Goal: Task Accomplishment & Management: Use online tool/utility

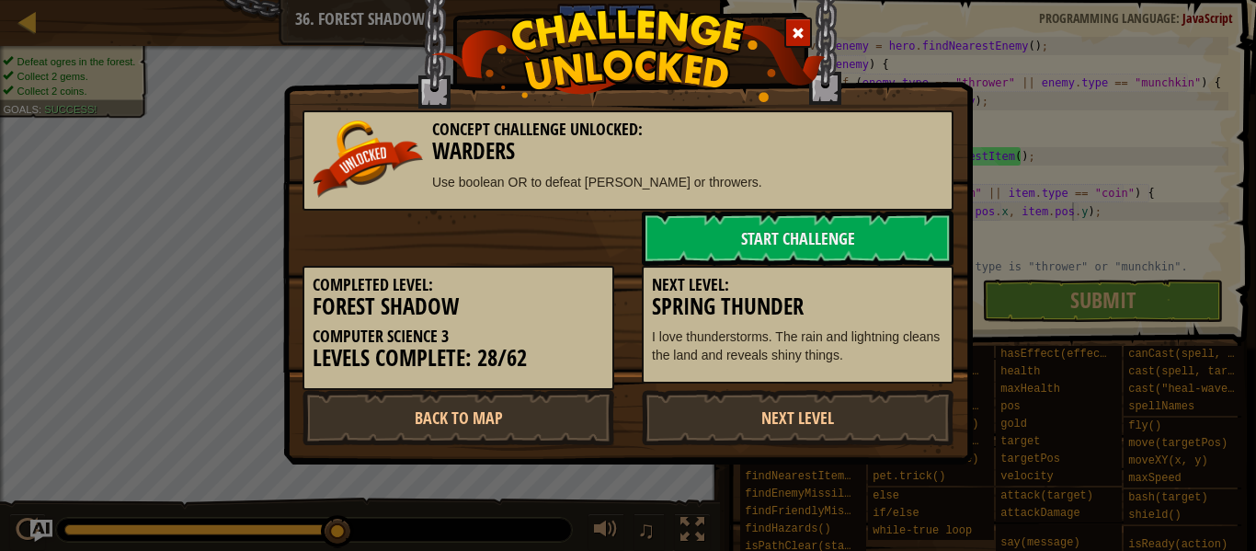
scroll to position [129, 0]
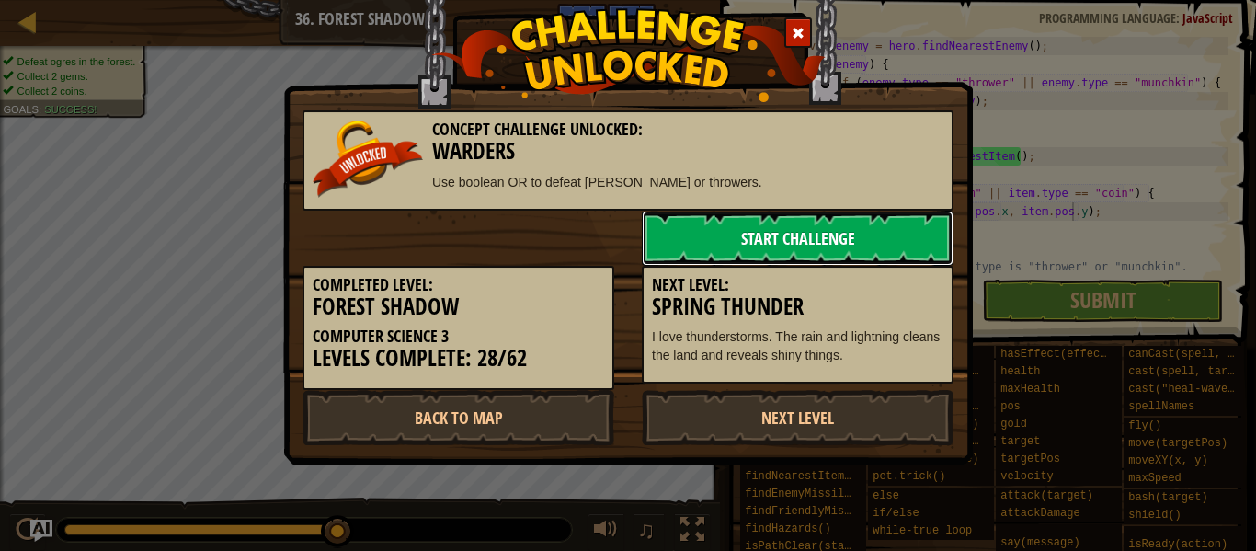
click at [764, 259] on link "Start Challenge" at bounding box center [798, 238] width 312 height 55
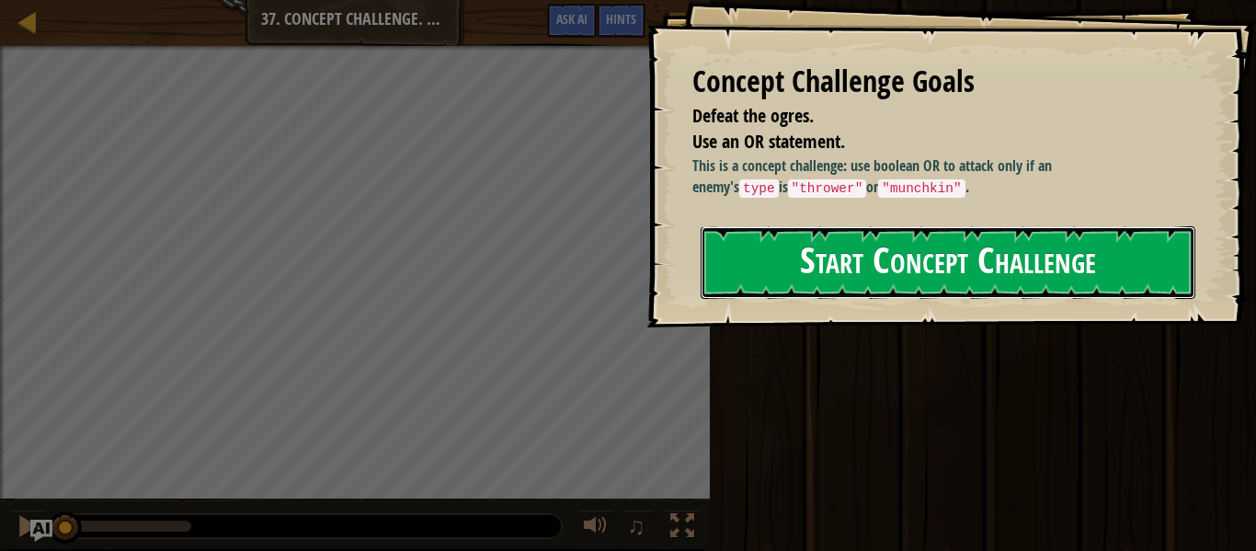
click at [1065, 296] on button "Start Concept Challenge" at bounding box center [947, 262] width 495 height 73
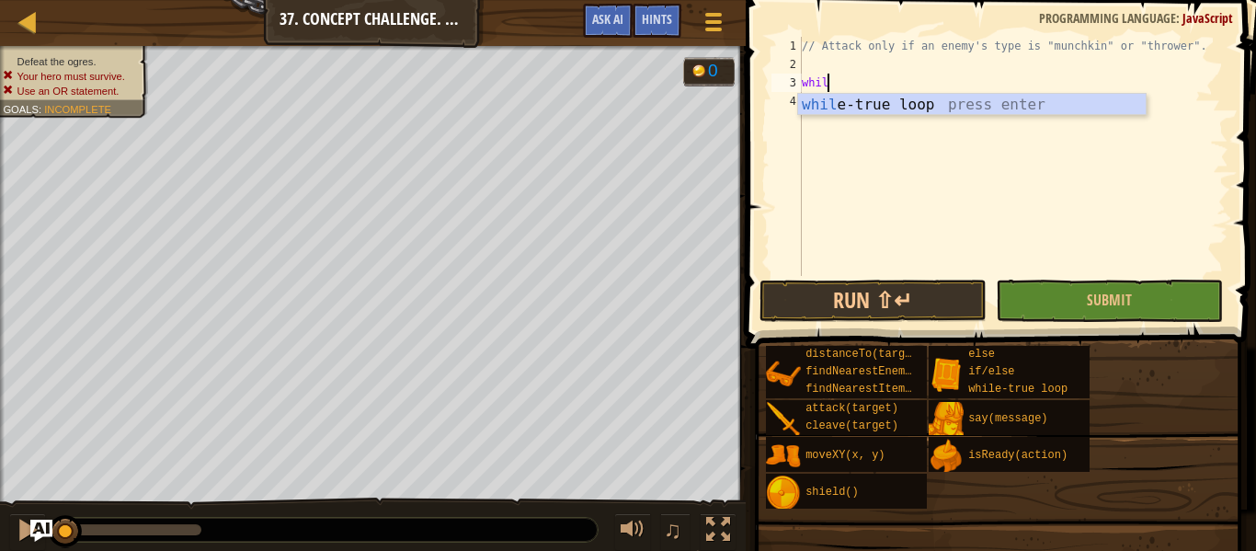
scroll to position [8, 4]
type textarea "while"
click at [1027, 108] on div "while -true loop press enter" at bounding box center [971, 127] width 347 height 66
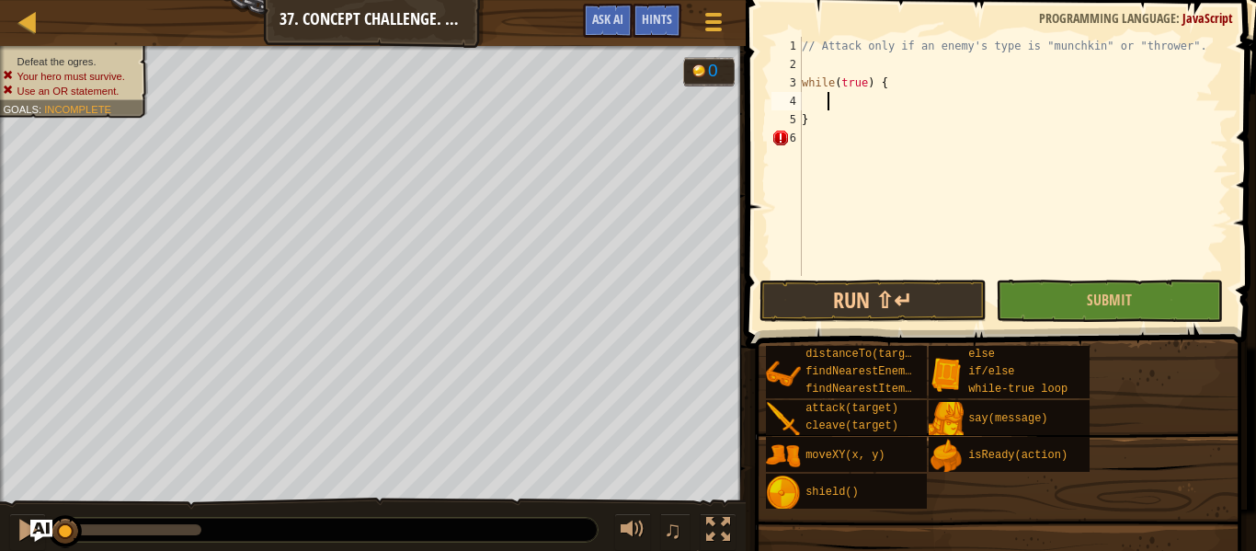
scroll to position [8, 3]
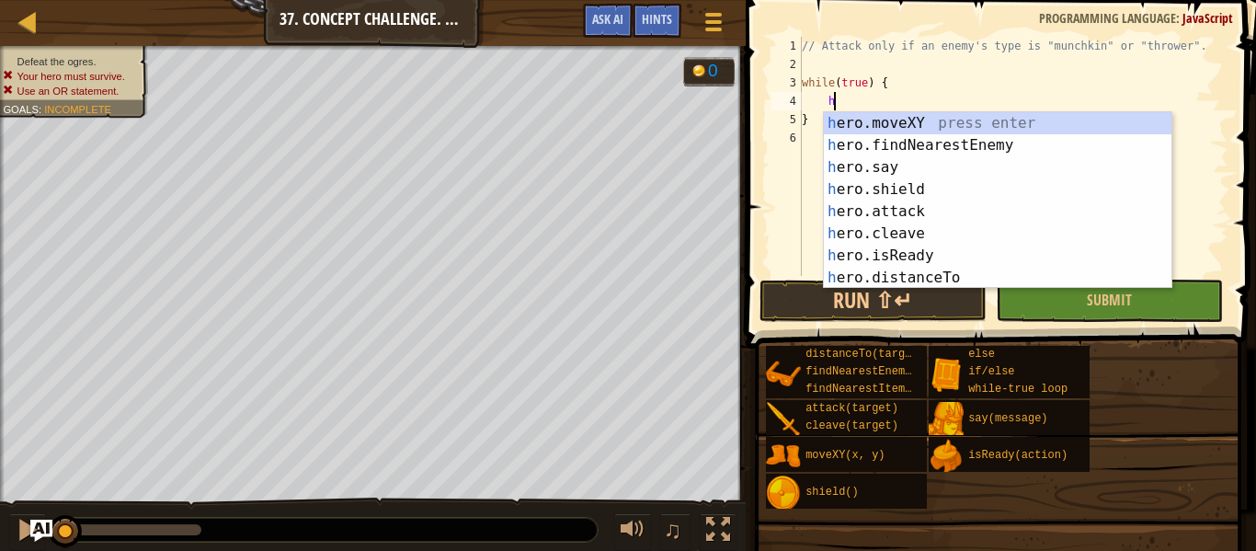
type textarea "her"
click at [849, 148] on div "her o.moveXY press enter her o.findNearestEnemy press enter her o.say press ent…" at bounding box center [997, 222] width 347 height 221
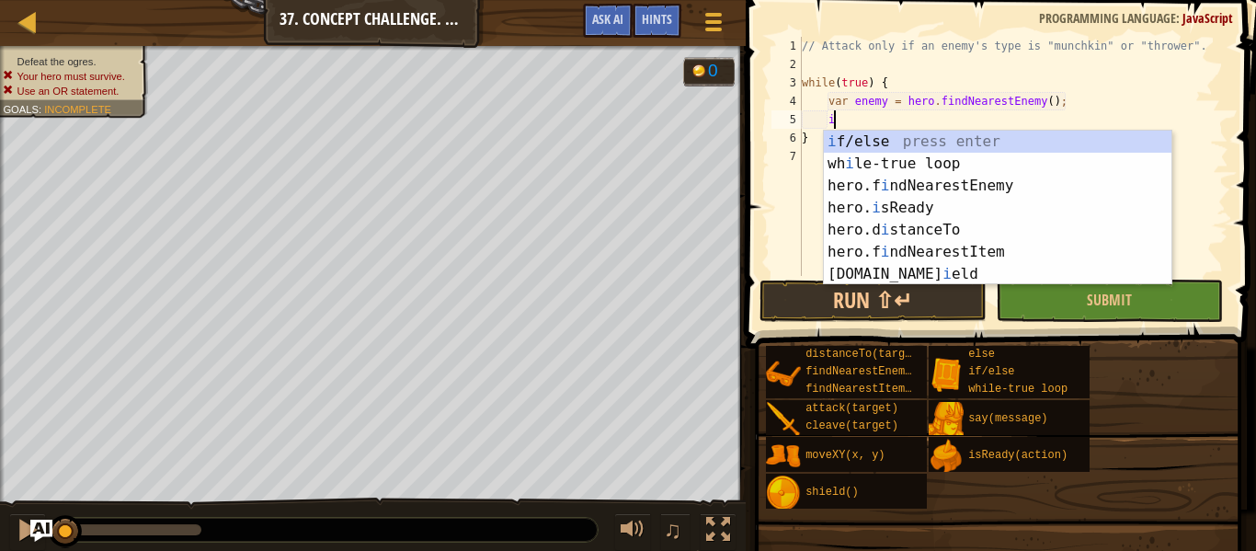
scroll to position [8, 5]
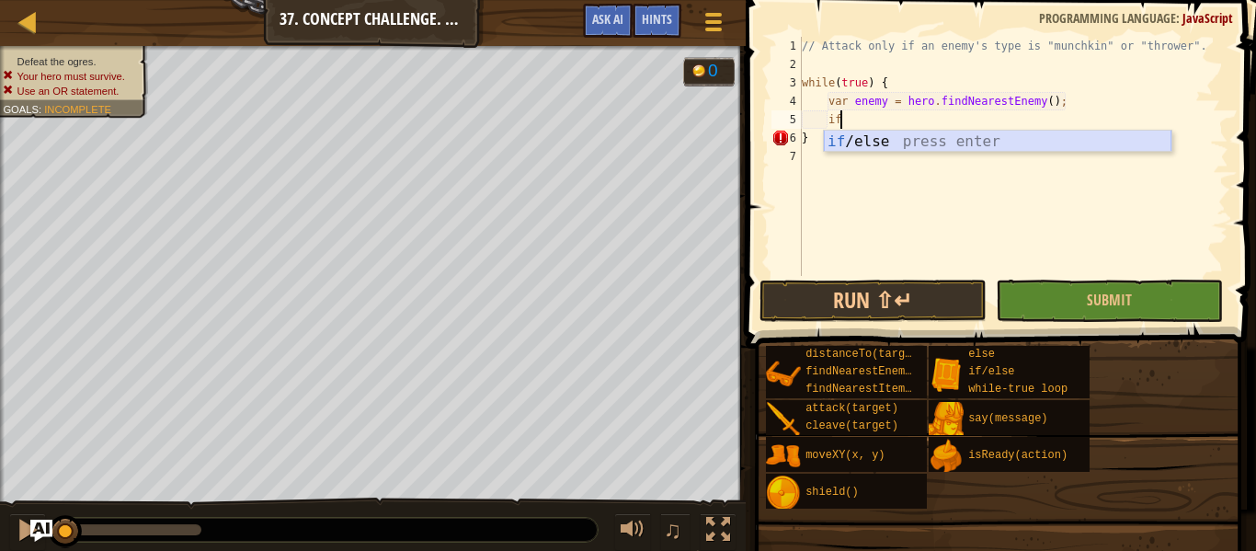
click at [871, 142] on div "if /else press enter" at bounding box center [997, 164] width 347 height 66
type textarea "if (enemy) {"
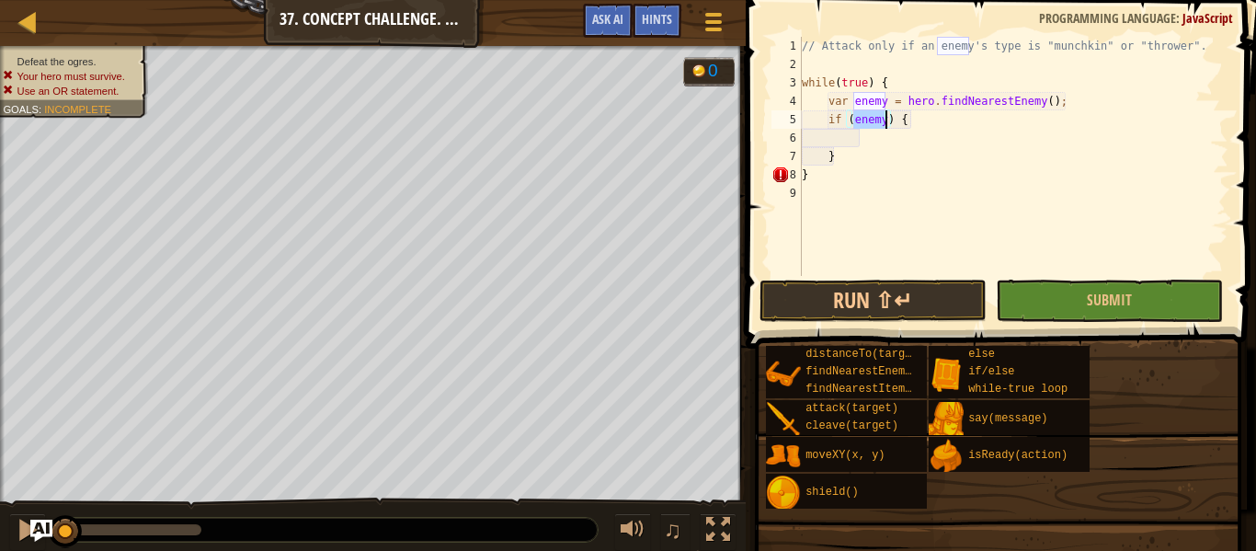
click at [871, 142] on div "// Attack only if an enemy's type is "munchkin" or "thrower". while ( true ) { …" at bounding box center [1013, 175] width 430 height 276
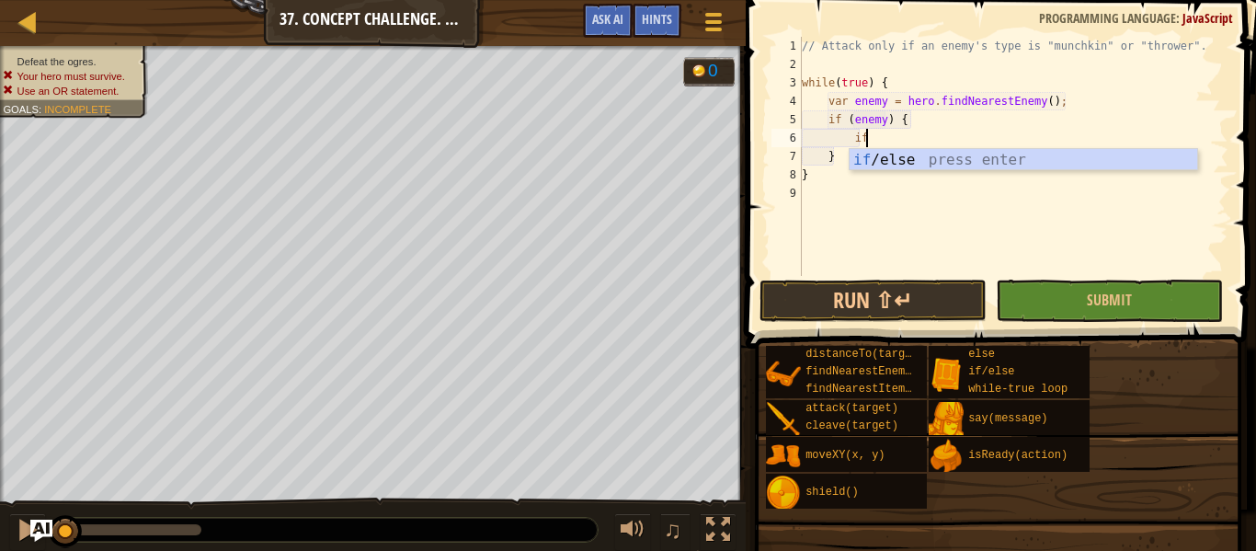
scroll to position [8, 8]
click at [883, 166] on div "if /else press enter" at bounding box center [1022, 182] width 347 height 66
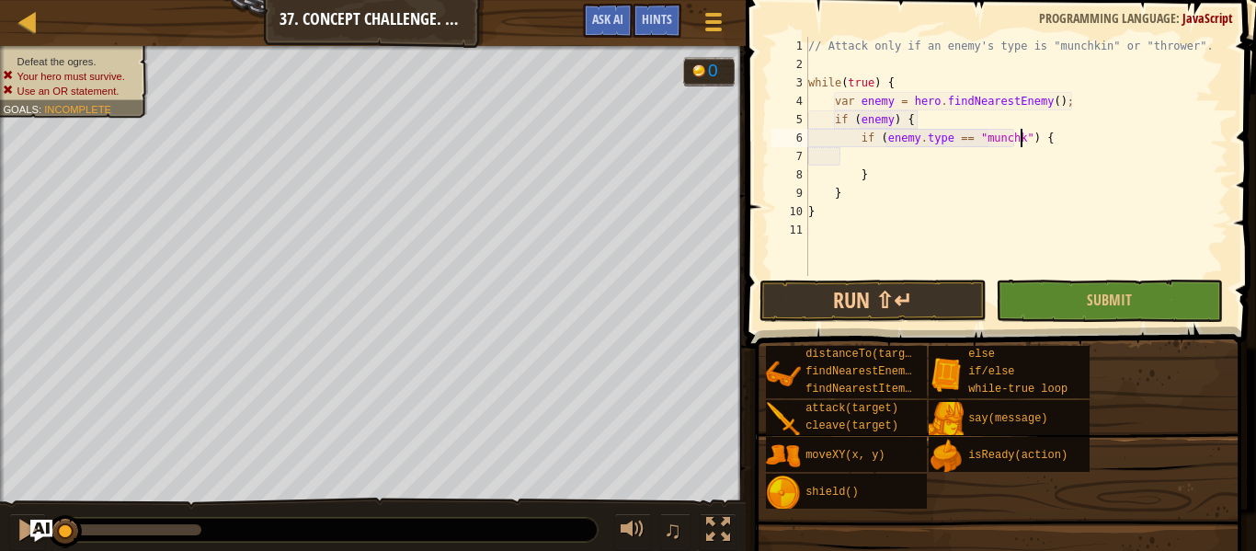
scroll to position [8, 33]
type textarea "if (enemy.type == "munchkin" || enemy.type == "thrower") {"
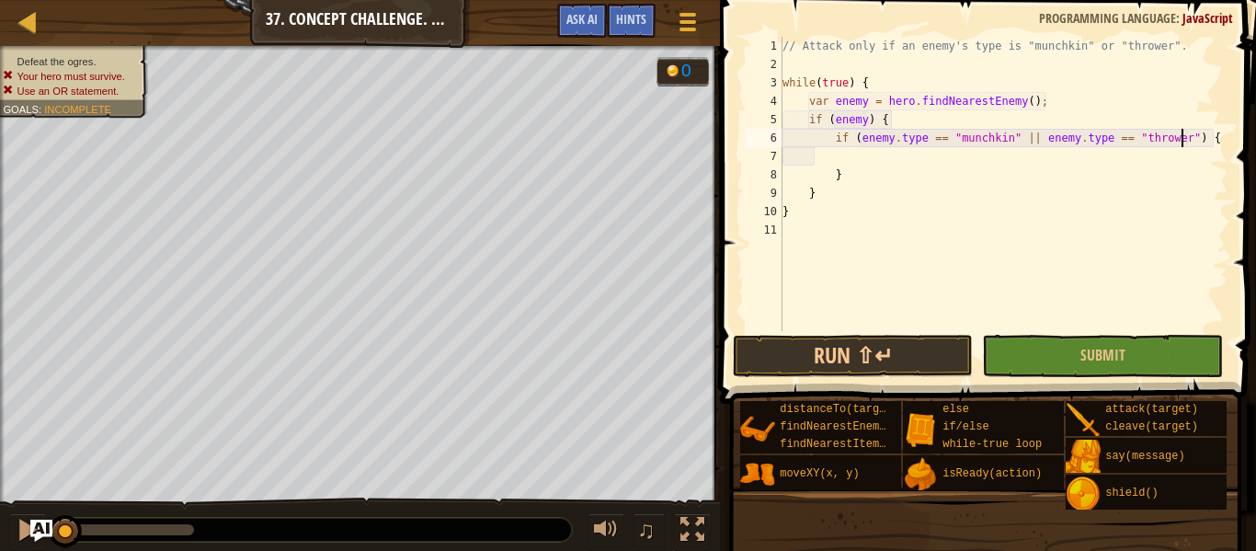
click at [894, 154] on div "// Attack only if an enemy's type is "munchkin" or "thrower". while ( true ) { …" at bounding box center [1004, 202] width 450 height 331
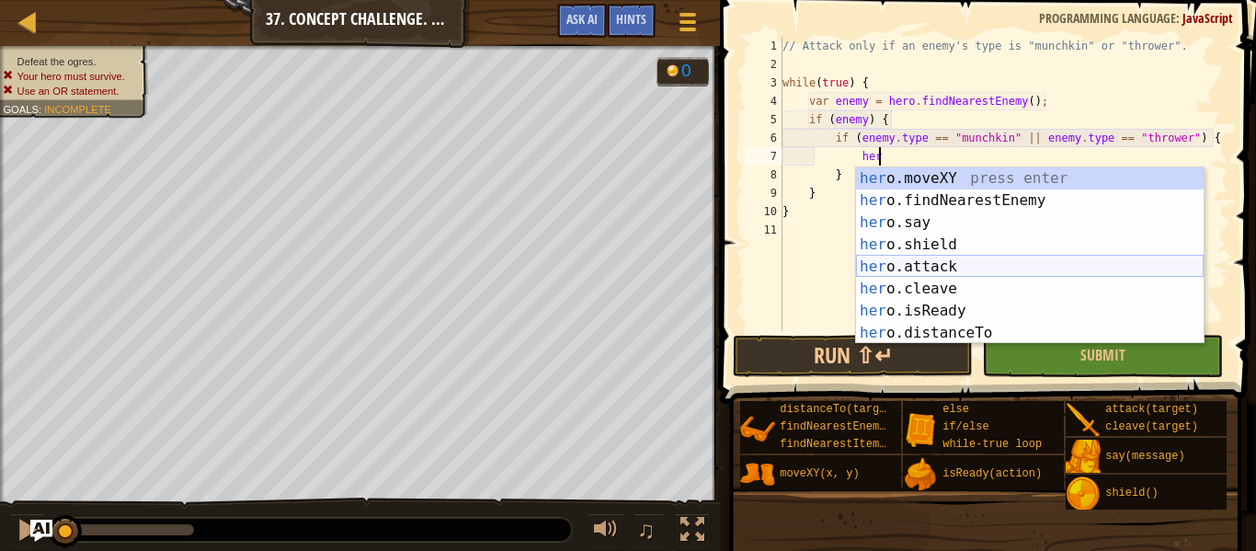
click at [885, 270] on div "her o.moveXY press enter her o.findNearestEnemy press enter her o.say press ent…" at bounding box center [1029, 277] width 347 height 221
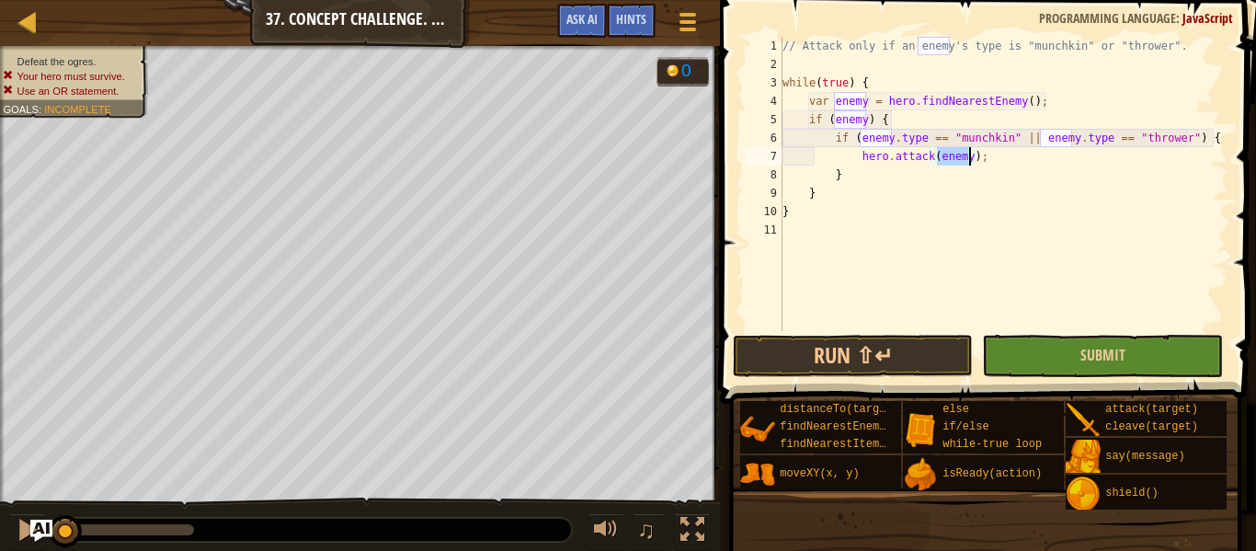
type textarea "hero.attack(enemy);"
click at [1034, 351] on button "Submit" at bounding box center [1102, 356] width 240 height 42
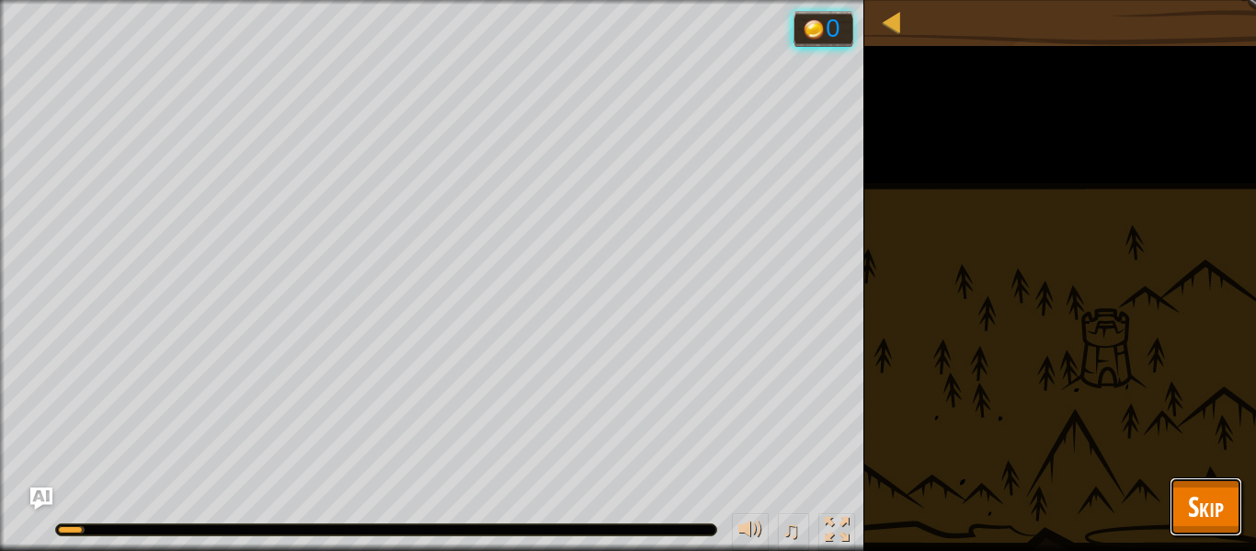
click at [1185, 491] on button "Skip" at bounding box center [1205, 506] width 73 height 59
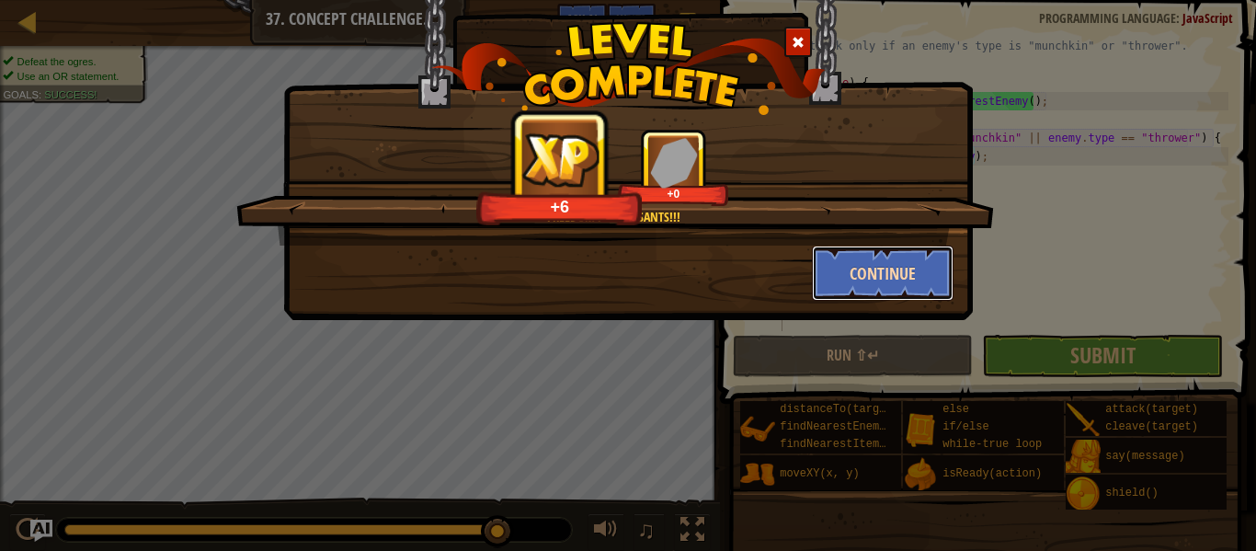
click at [904, 271] on button "Continue" at bounding box center [883, 272] width 142 height 55
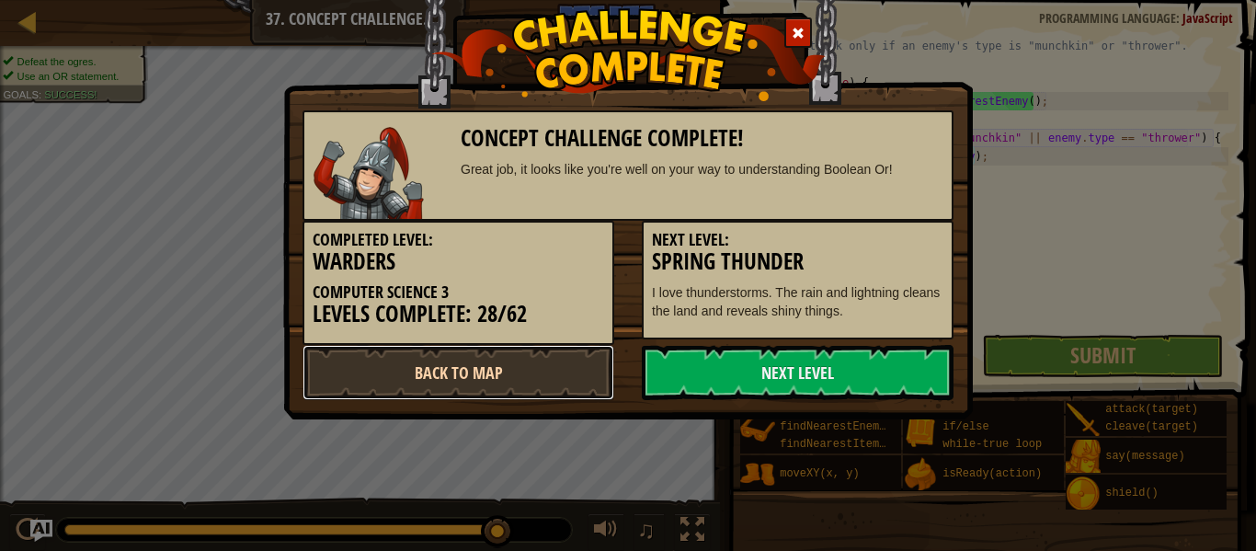
click at [497, 355] on link "Back to Map" at bounding box center [458, 372] width 312 height 55
